Goal: Transaction & Acquisition: Book appointment/travel/reservation

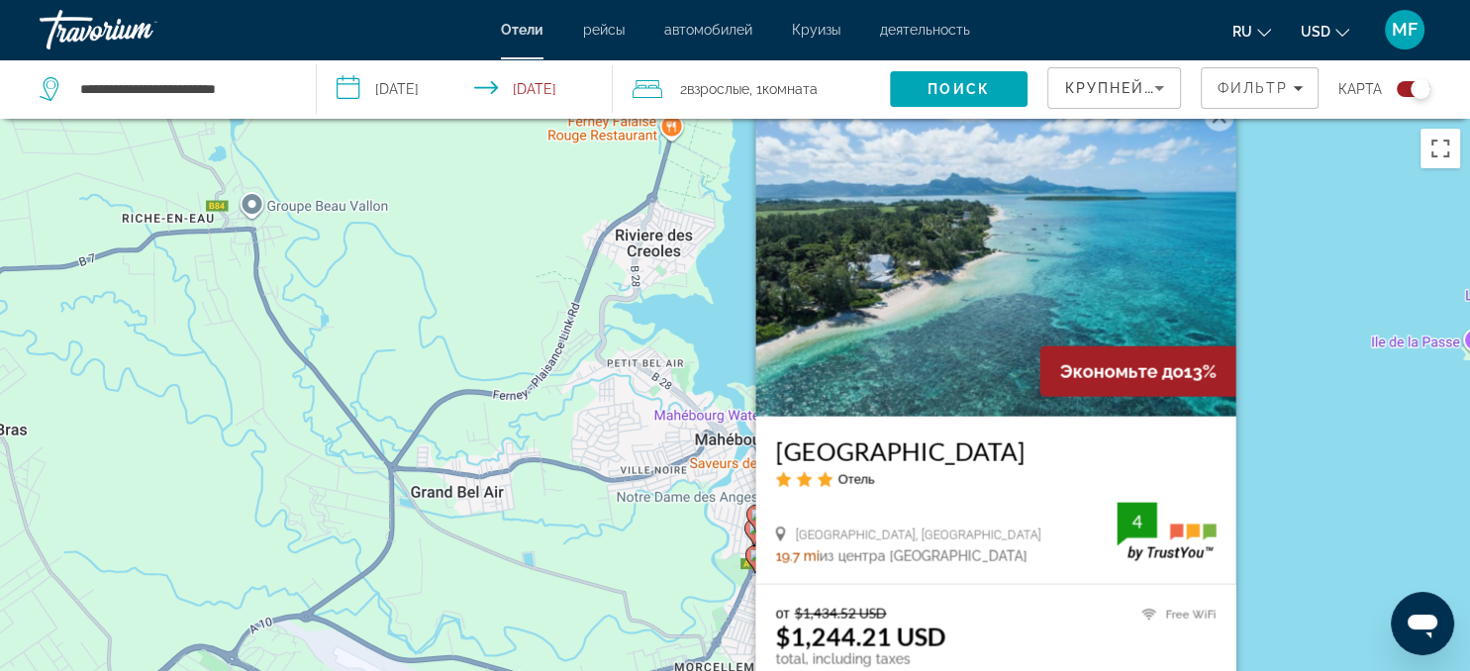
click at [1360, 285] on div "Um den Modus zum Ziehen mit der Tastatur zu aktivieren, drückst du Alt + Eingab…" at bounding box center [735, 454] width 1470 height 671
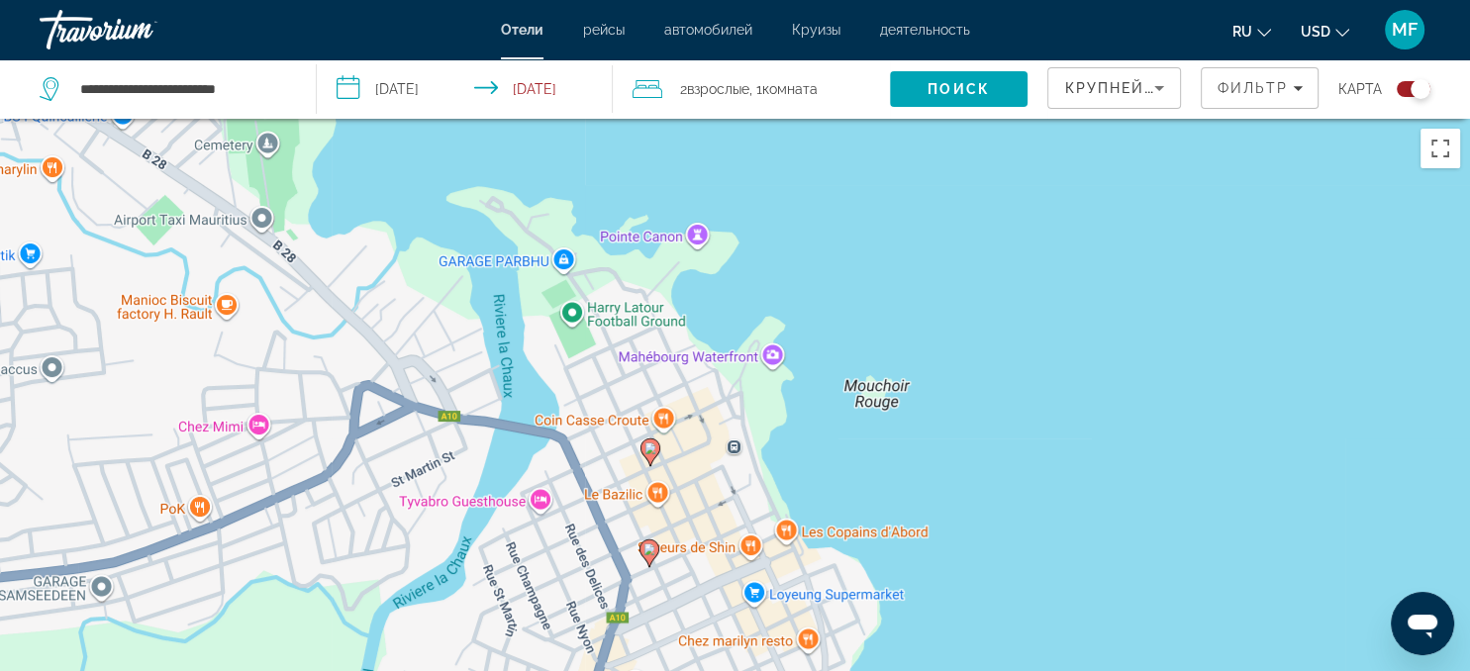
click at [655, 454] on icon "Main content" at bounding box center [650, 453] width 18 height 26
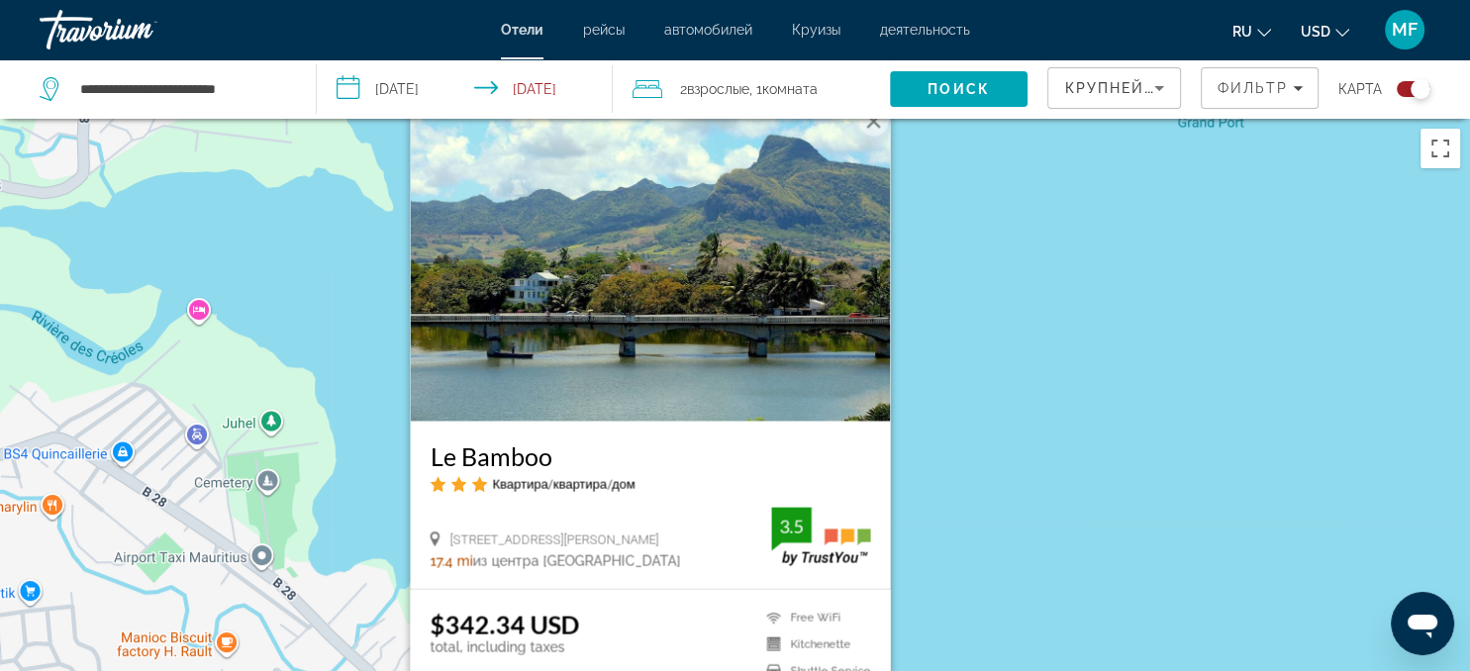
click at [1042, 437] on div "Um den Modus zum Ziehen mit der Tastatur zu aktivieren, drückst du Alt + Eingab…" at bounding box center [735, 454] width 1470 height 671
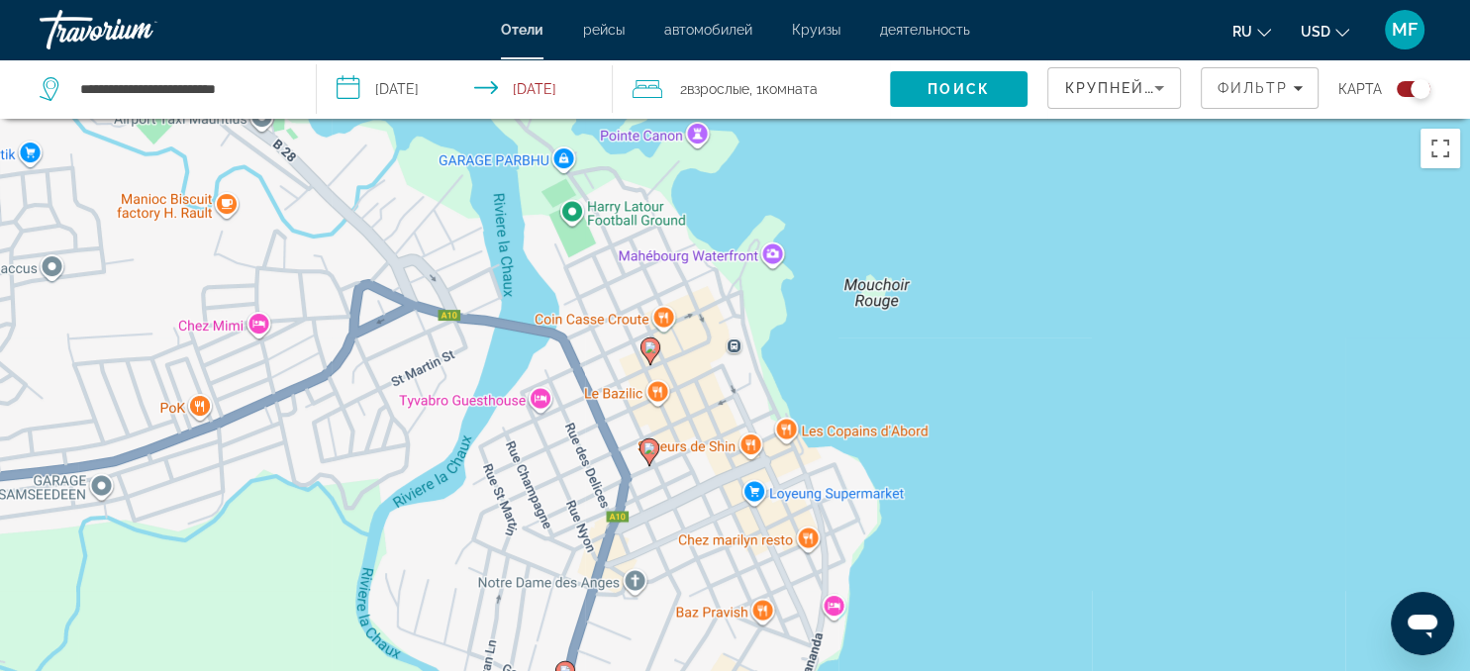
click at [652, 351] on image "Main content" at bounding box center [651, 348] width 12 height 12
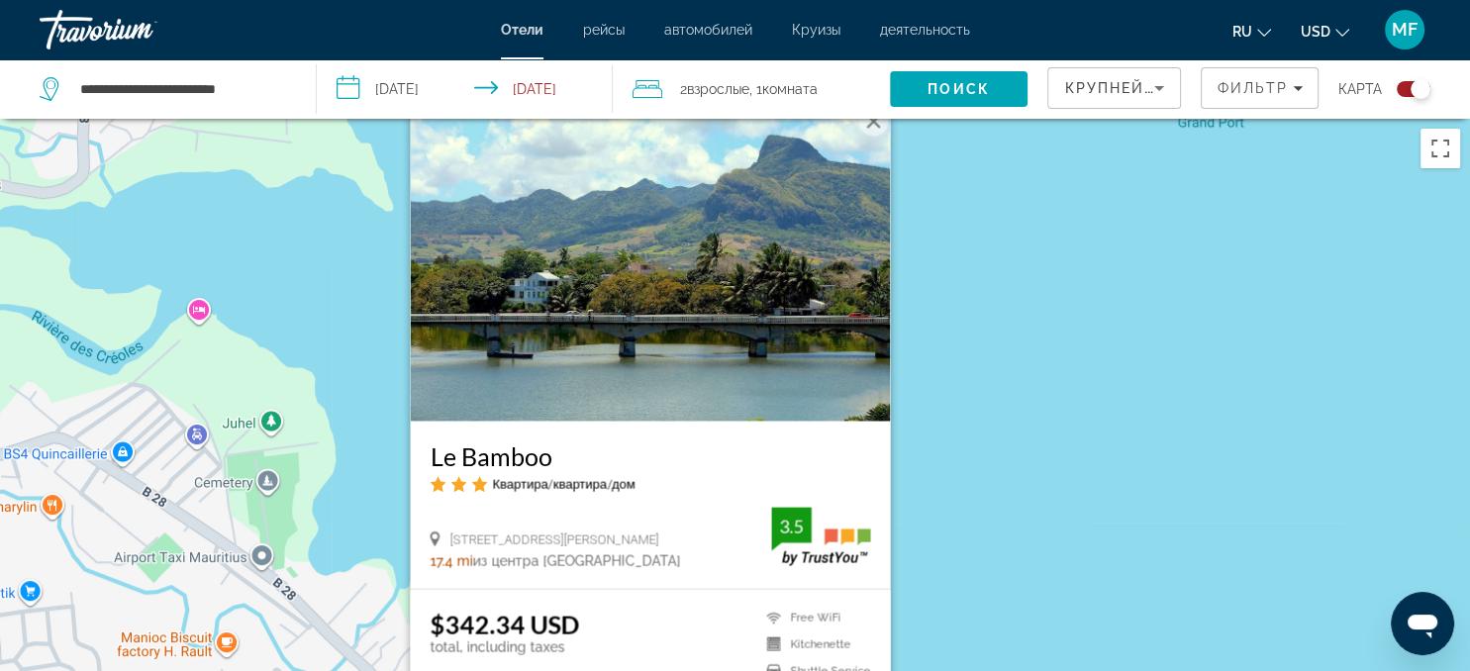
click at [505, 457] on h3 "Le Bamboo" at bounding box center [650, 457] width 441 height 30
